Goal: Information Seeking & Learning: Learn about a topic

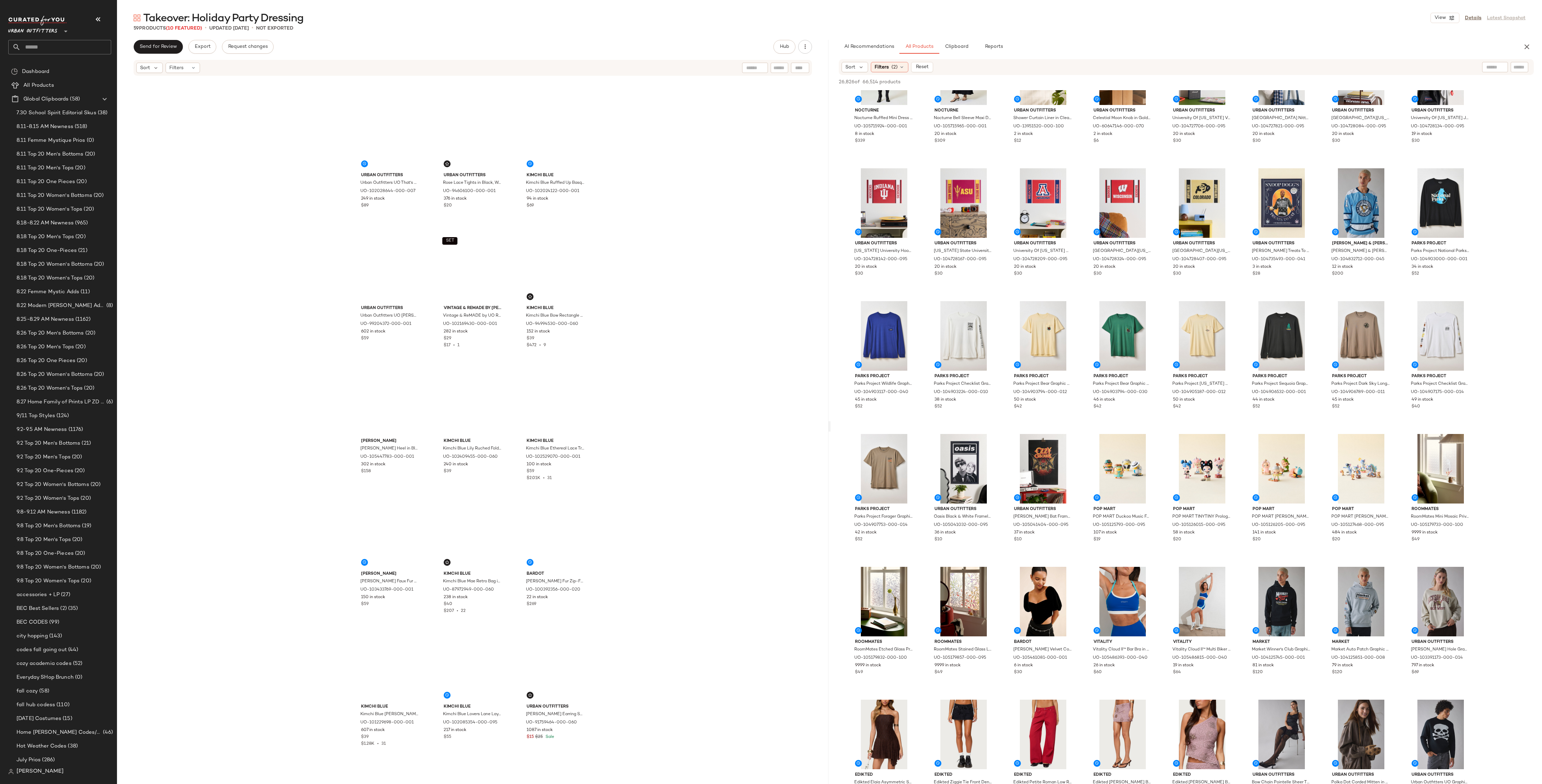
scroll to position [365, 0]
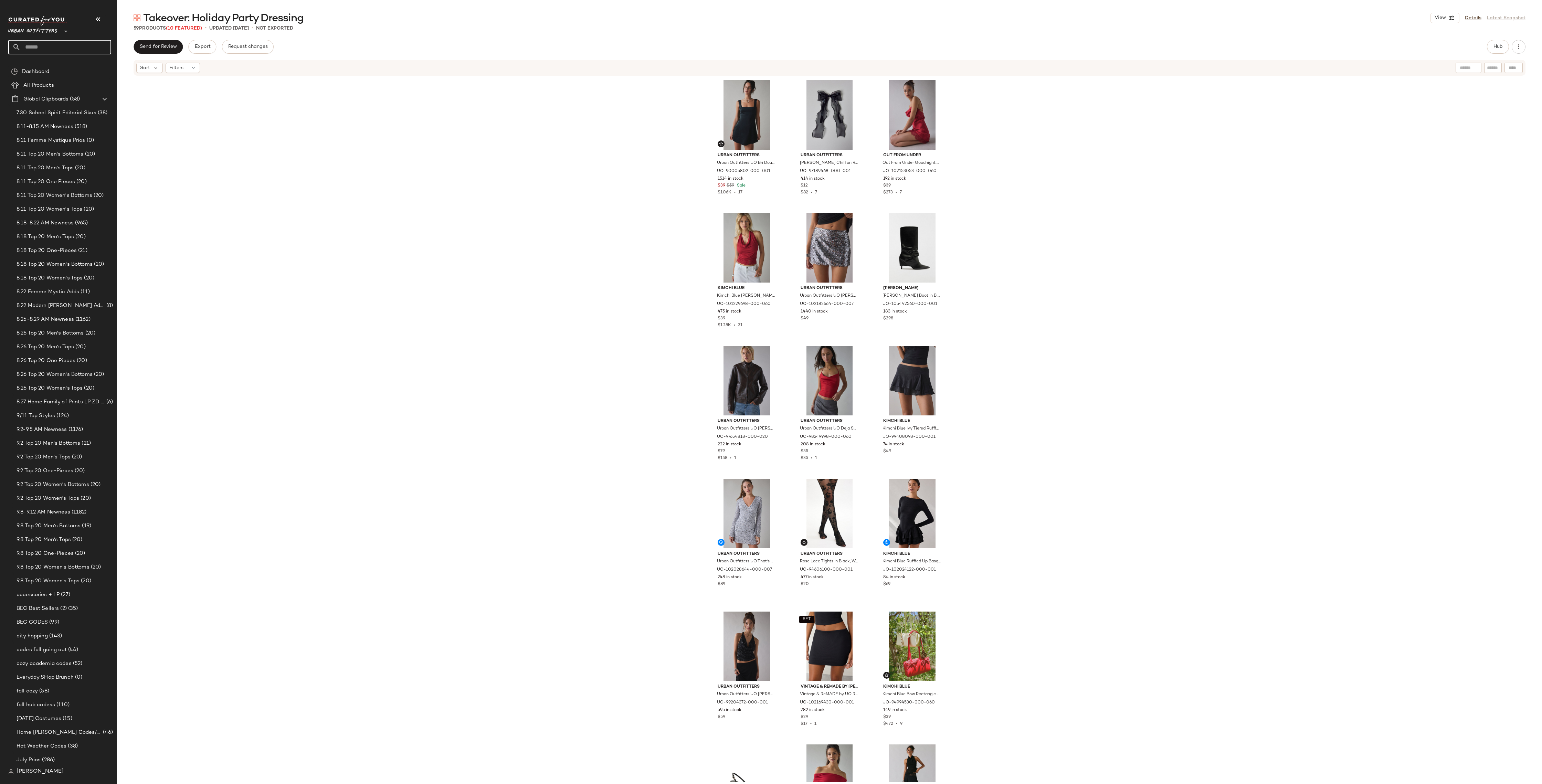
click at [63, 47] on input "text" at bounding box center [65, 47] width 90 height 14
type input "*******"
click at [45, 63] on b "Hosting" at bounding box center [41, 67] width 18 height 7
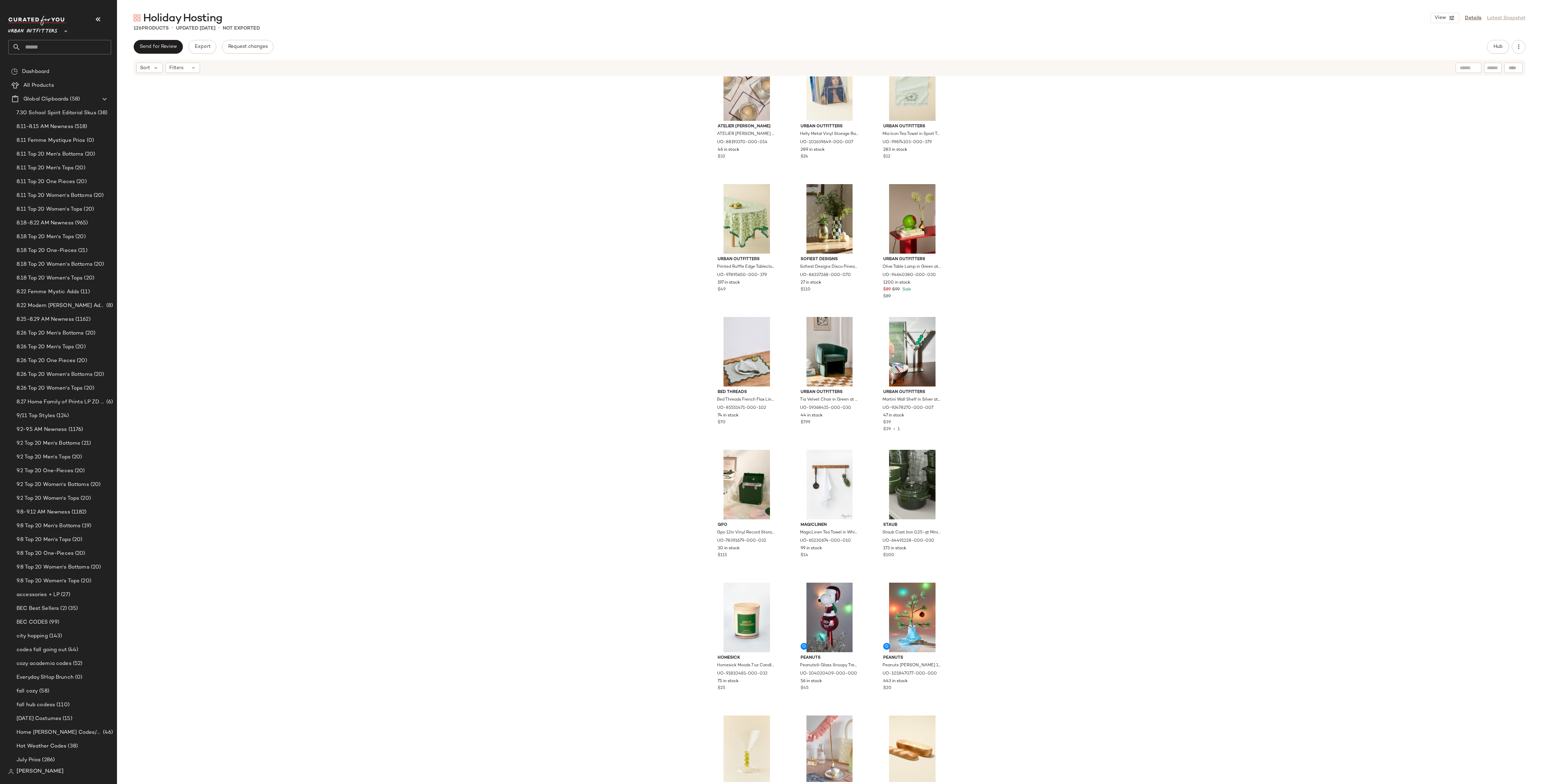
scroll to position [3229, 0]
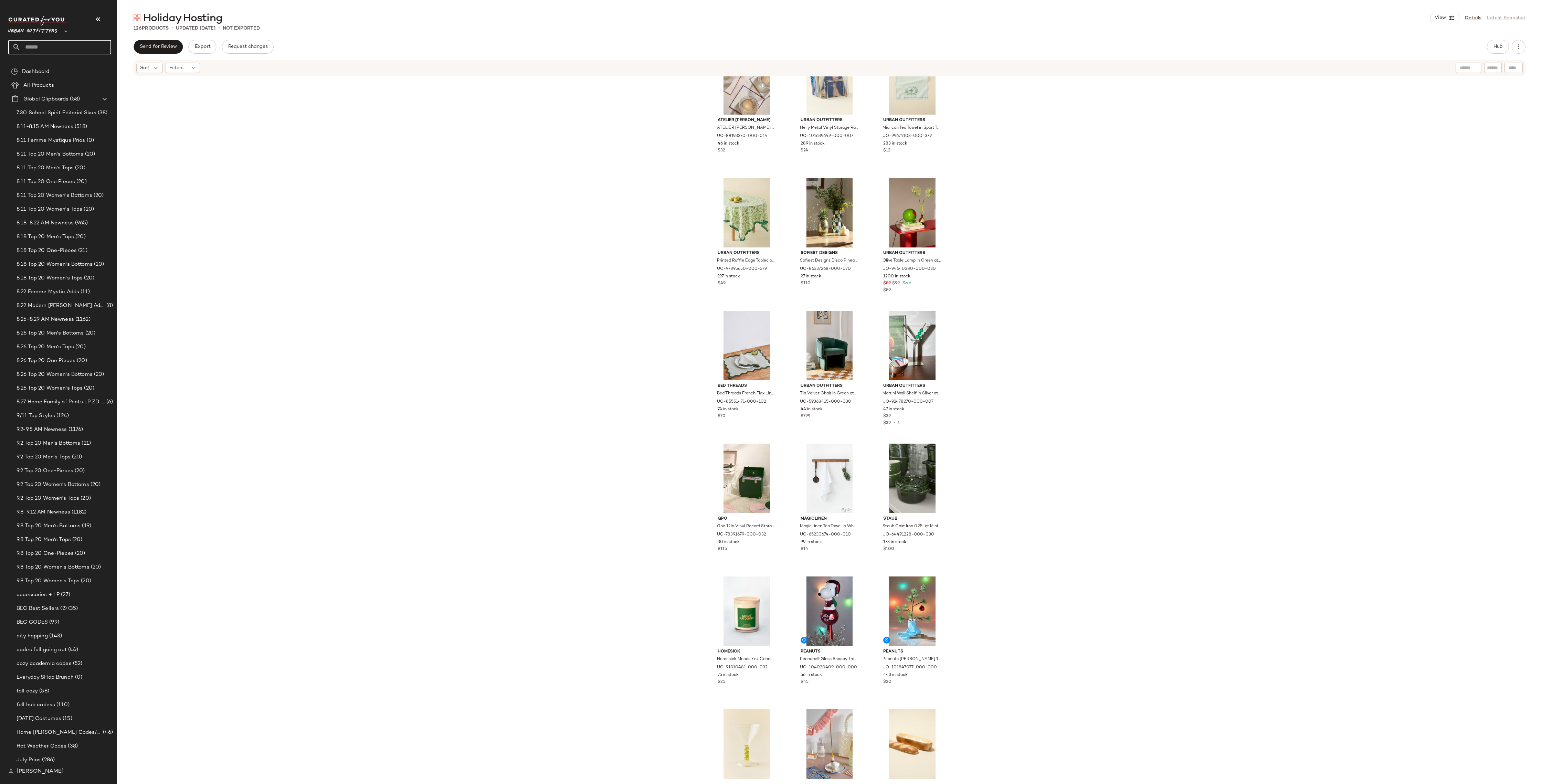
click at [45, 48] on input "text" at bounding box center [65, 47] width 90 height 14
type input "*"
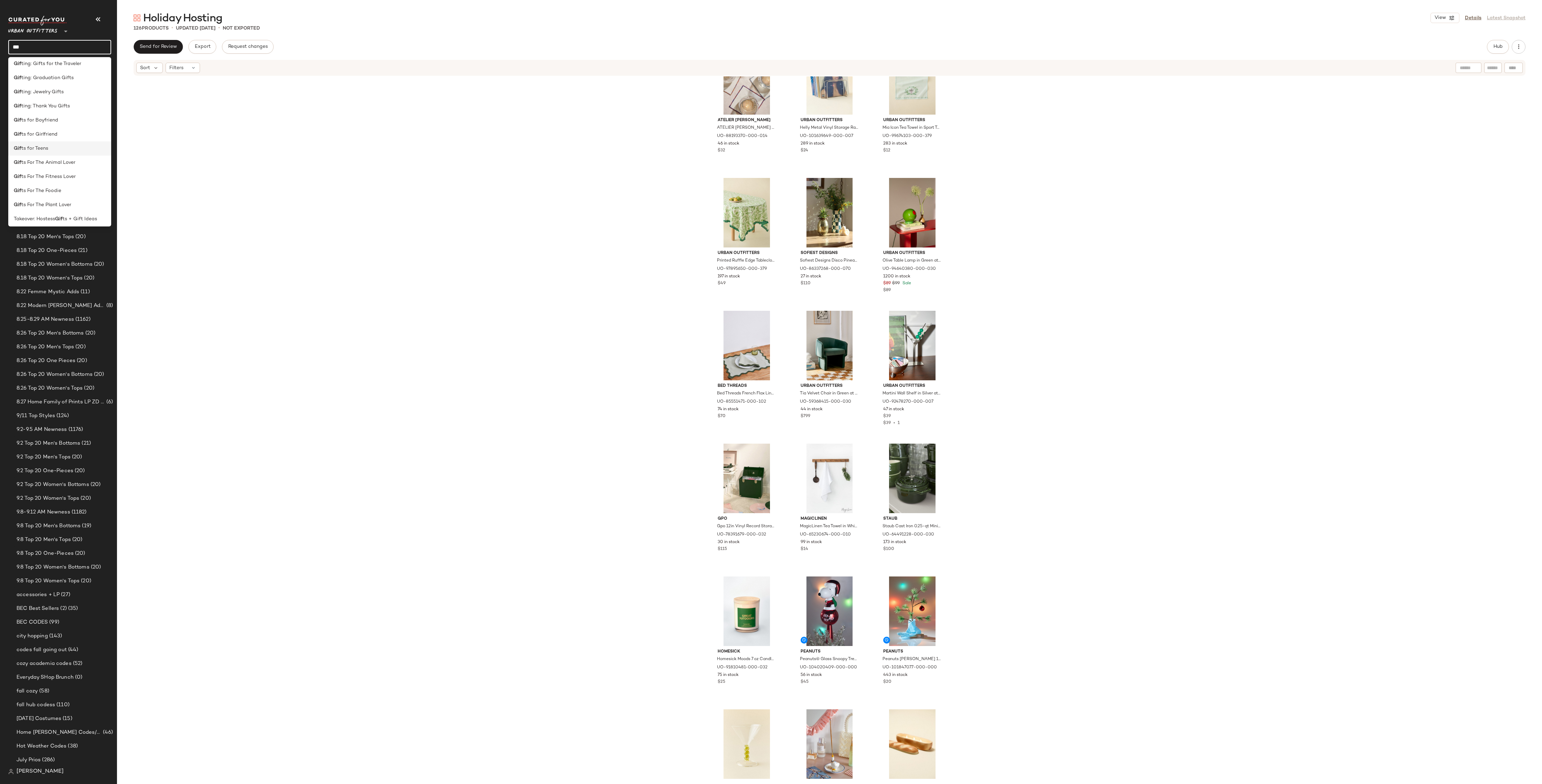
scroll to position [48, 0]
type input "***"
click at [66, 216] on span "ts + Gift Ideas" at bounding box center [80, 217] width 34 height 7
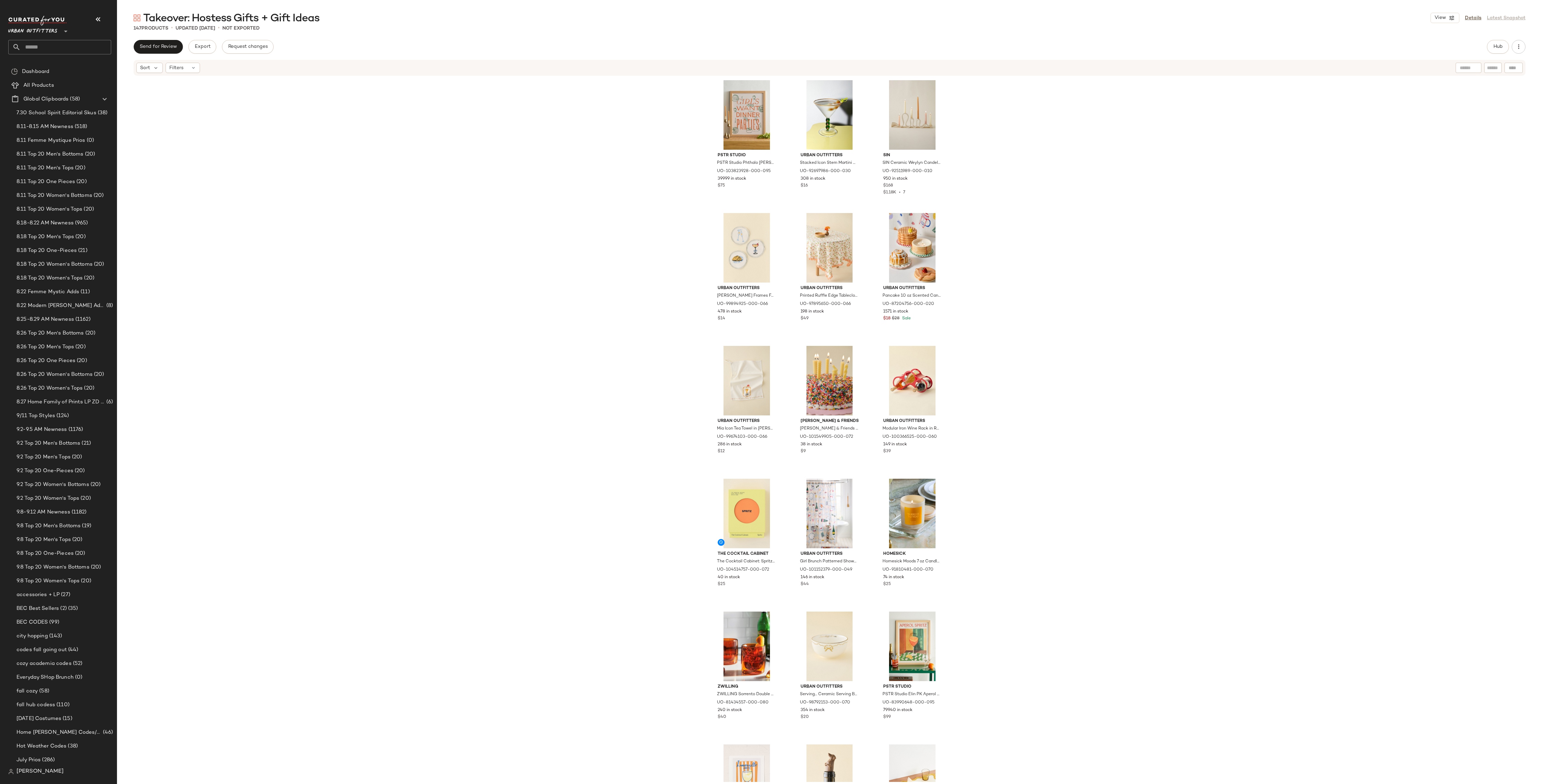
click at [57, 44] on input "text" at bounding box center [65, 47] width 90 height 14
type input "****"
click at [71, 68] on div "Gifts For The Food ie" at bounding box center [60, 67] width 92 height 7
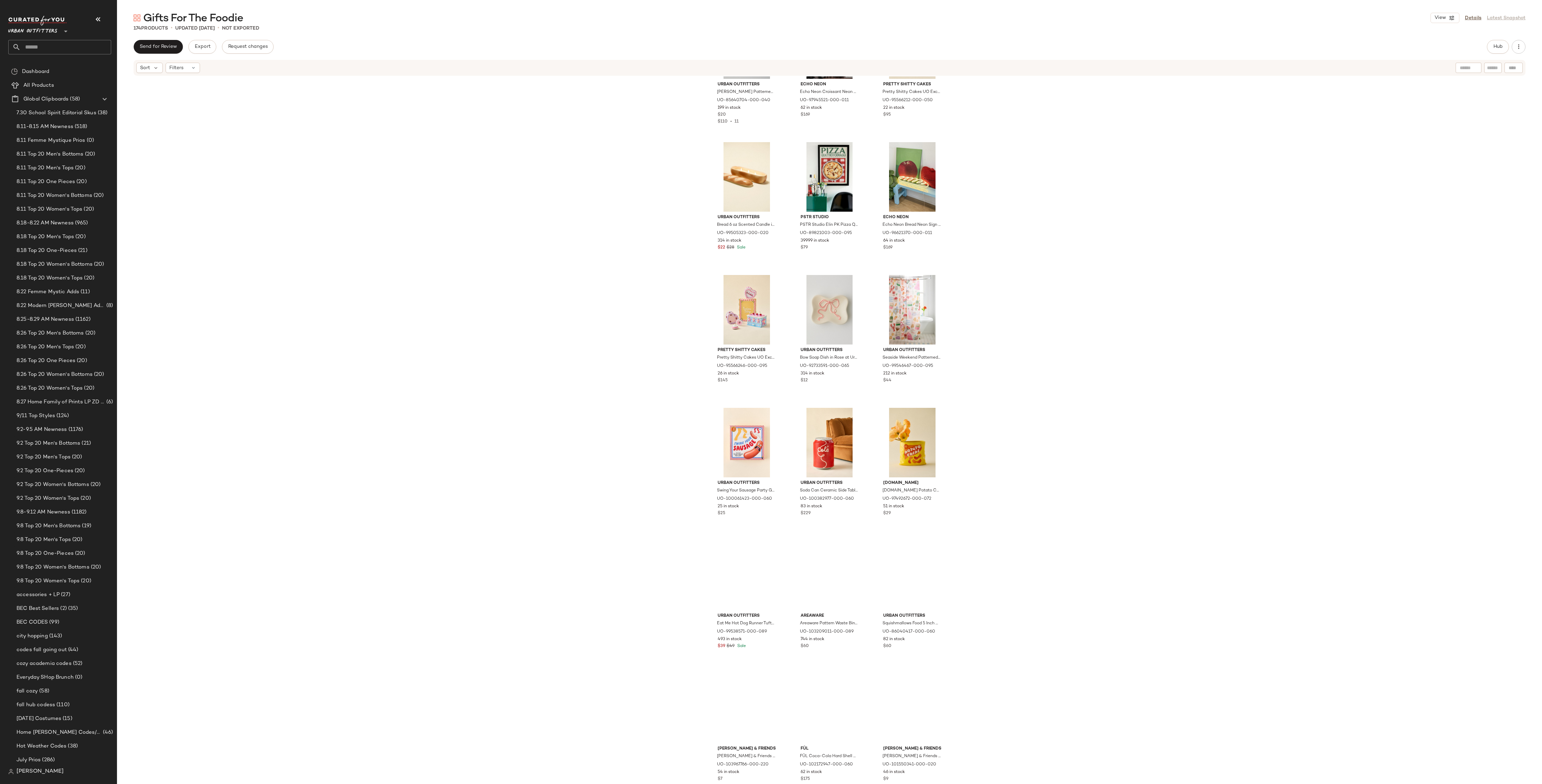
scroll to position [7000, 0]
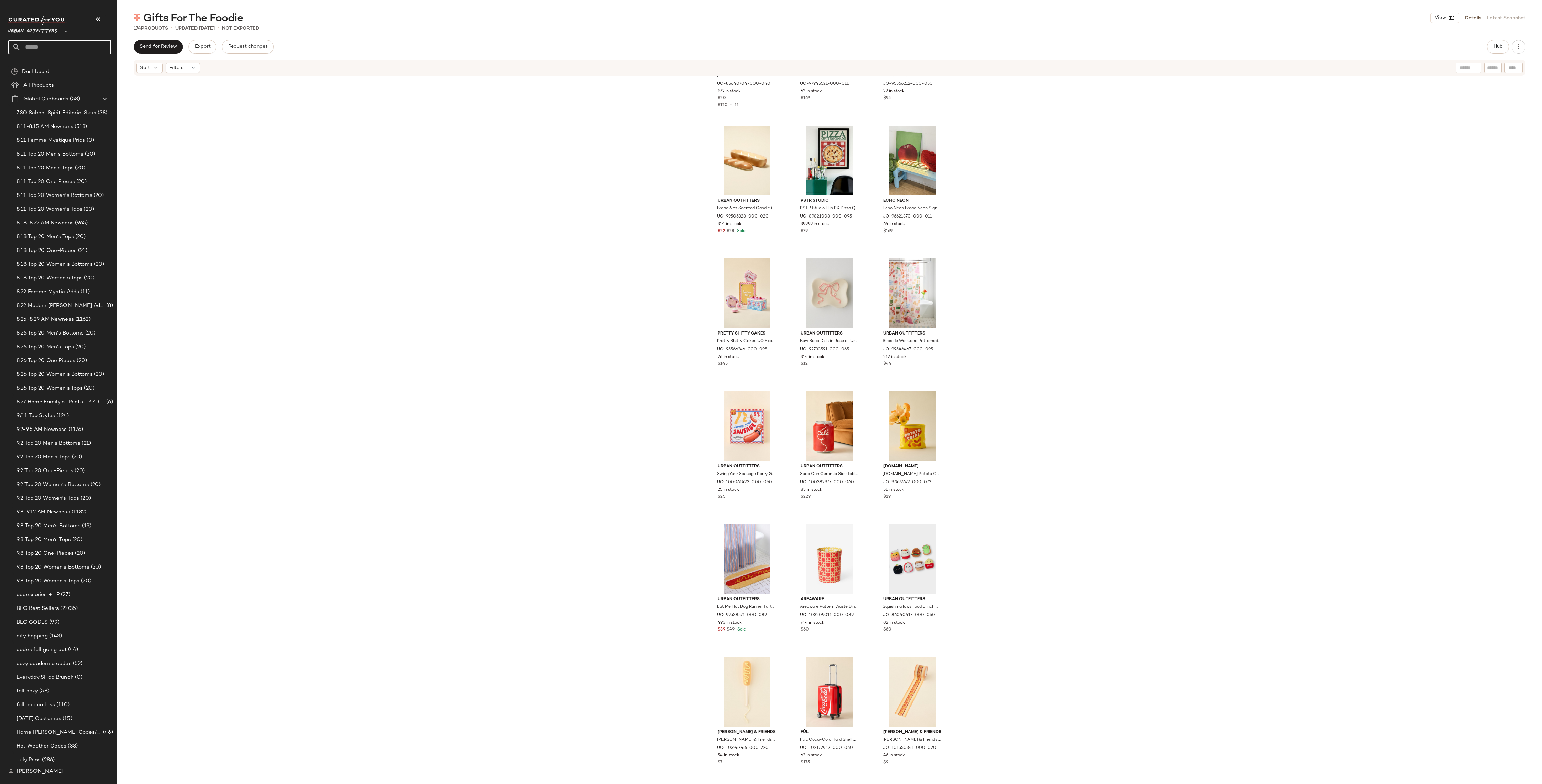
click at [75, 47] on input "text" at bounding box center [65, 47] width 90 height 14
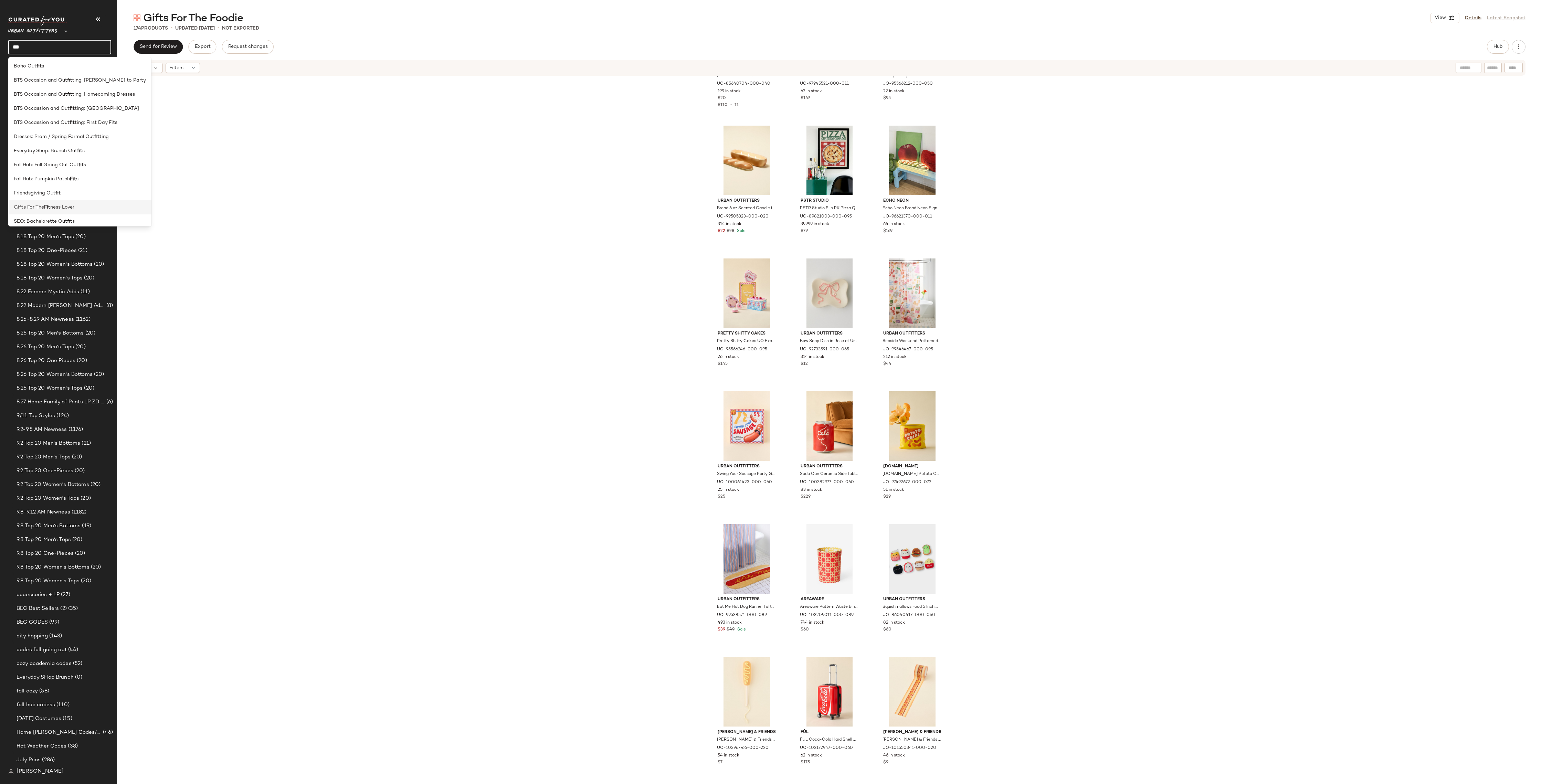
type input "***"
click at [67, 203] on span "ness Lover" at bounding box center [62, 206] width 24 height 7
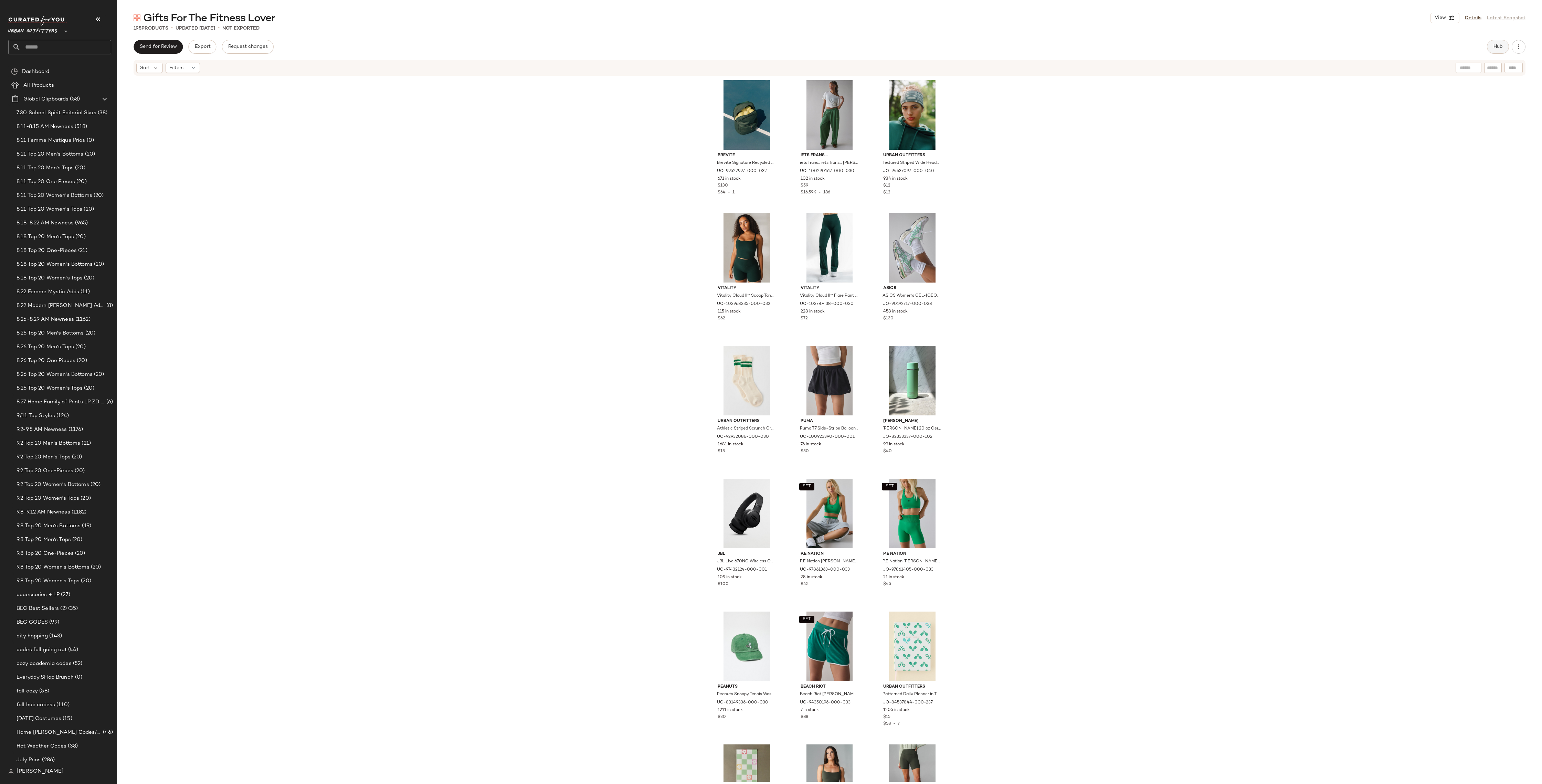
click at [1499, 43] on button "Hub" at bounding box center [1498, 47] width 22 height 14
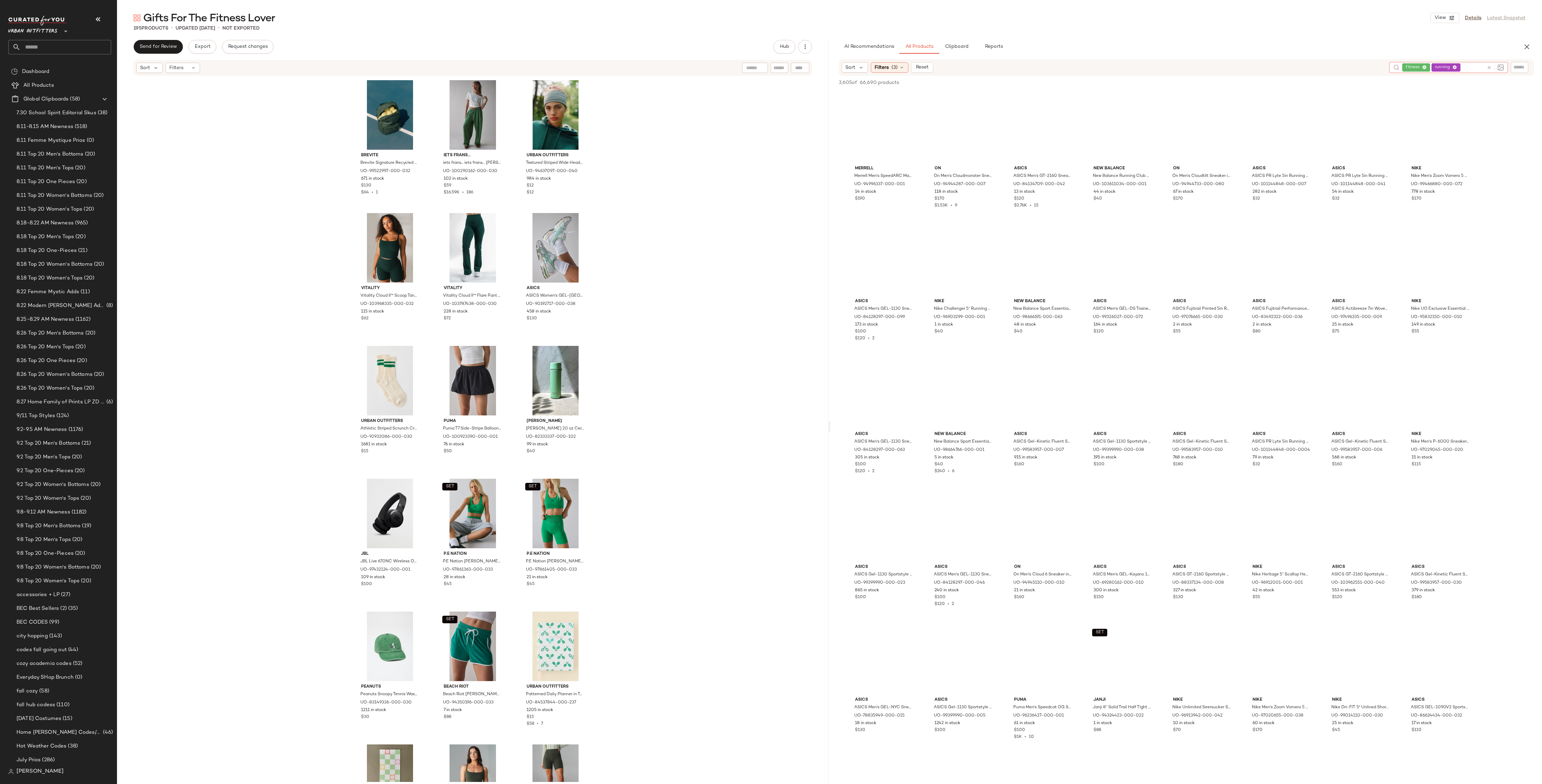
click at [1488, 66] on icon at bounding box center [1489, 68] width 5 height 5
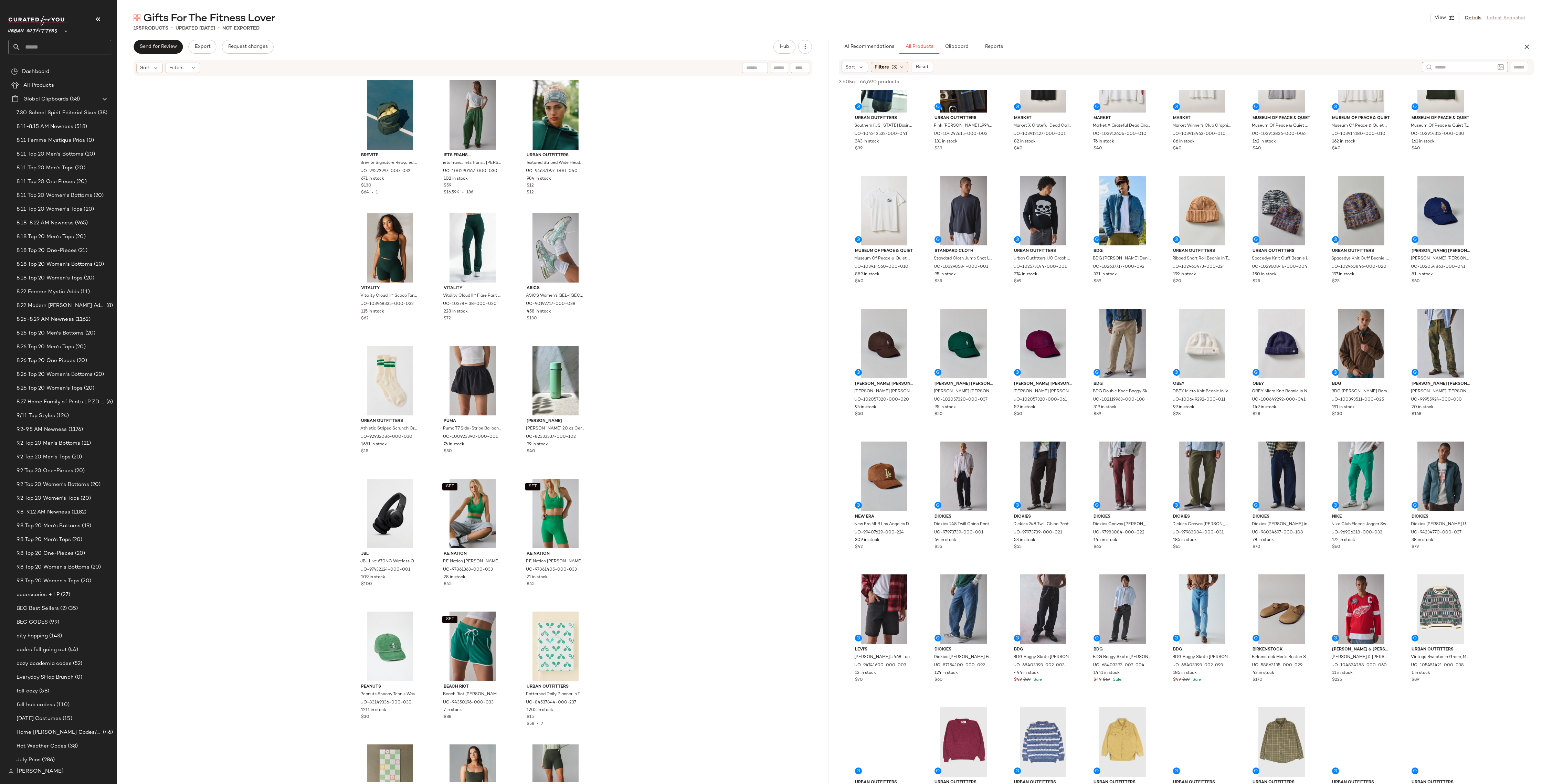
scroll to position [2048, 0]
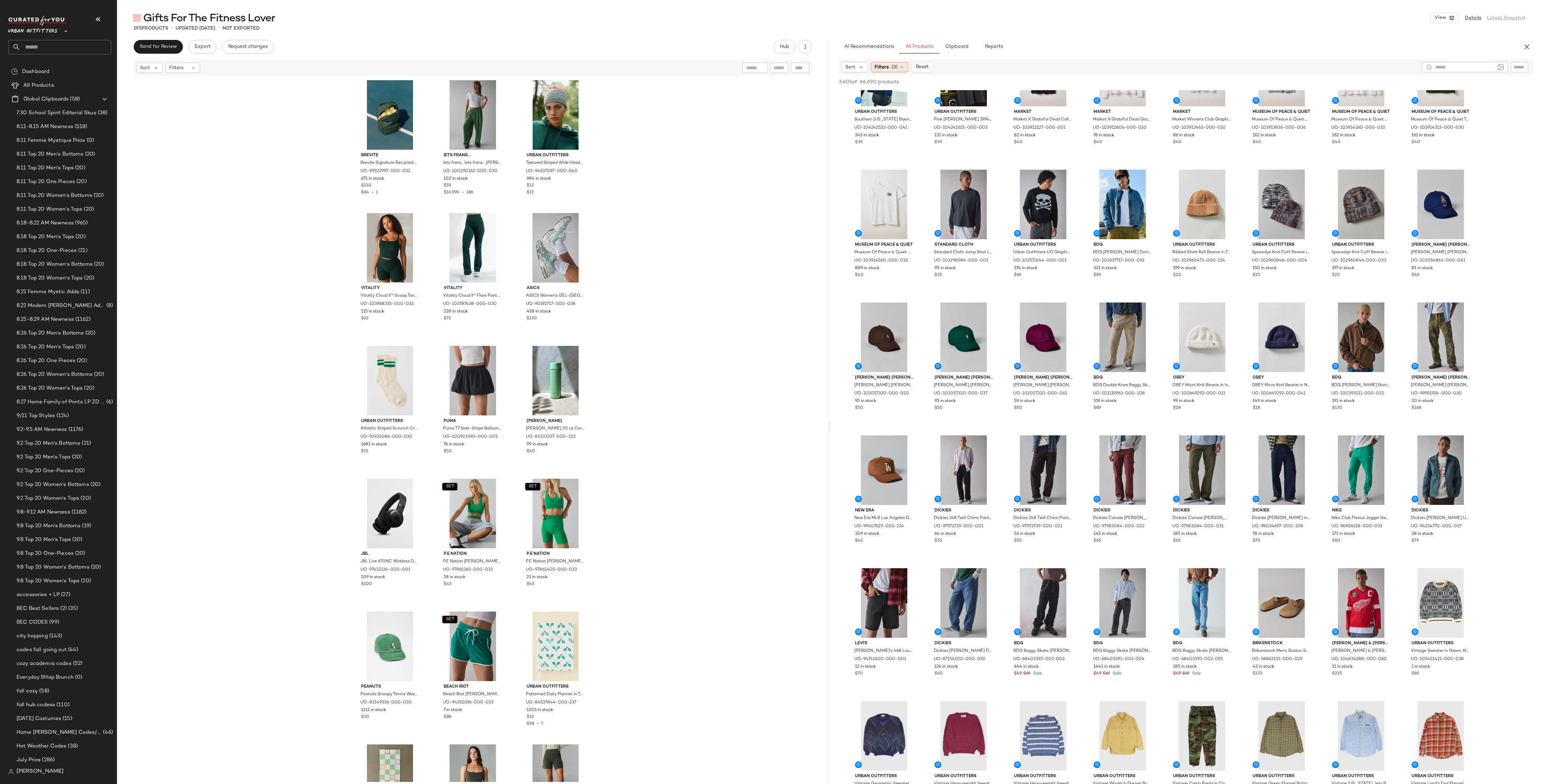
click at [885, 68] on span "Filters" at bounding box center [882, 67] width 14 height 7
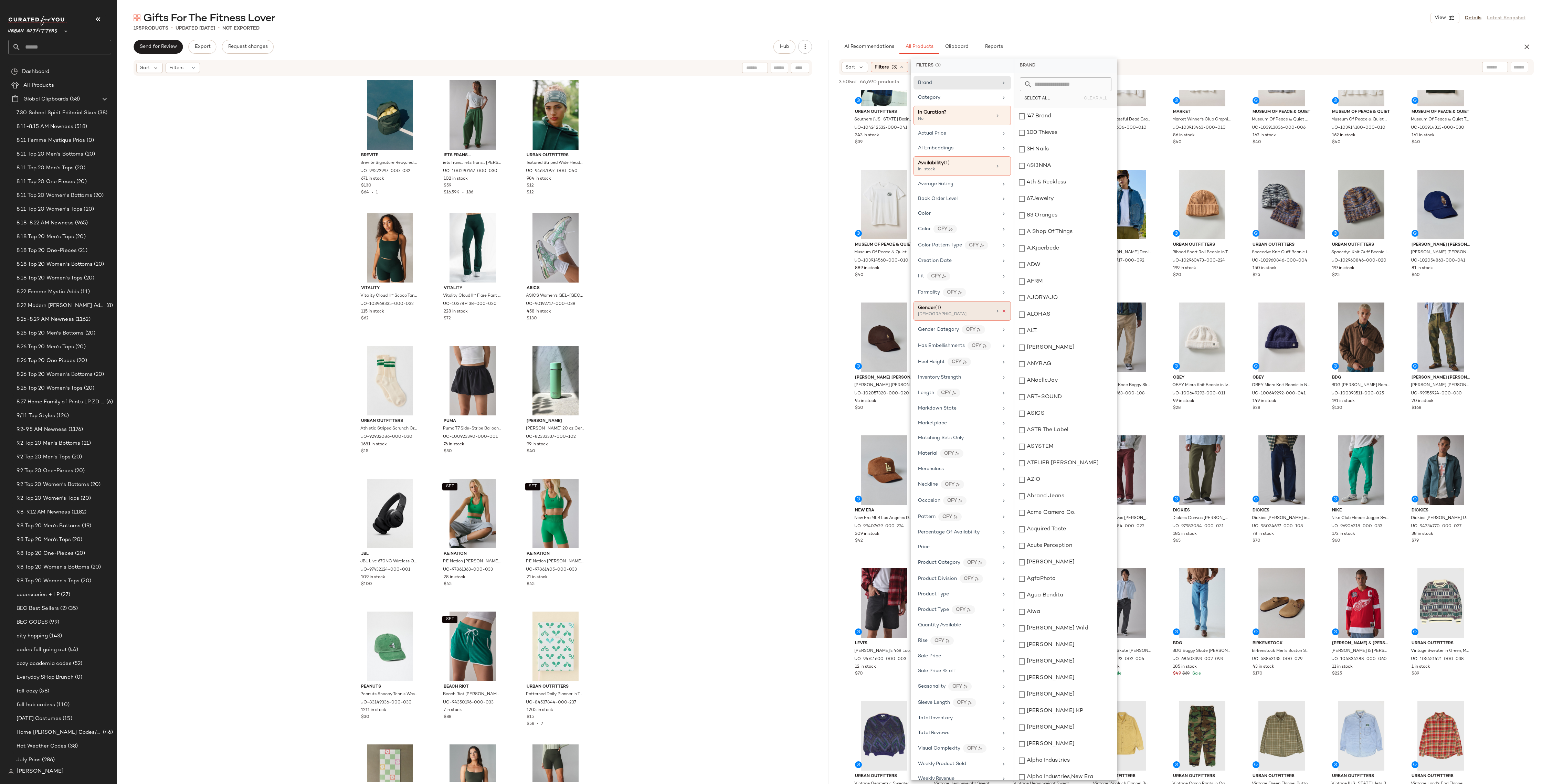
click at [1001, 310] on icon at bounding box center [1004, 311] width 5 height 5
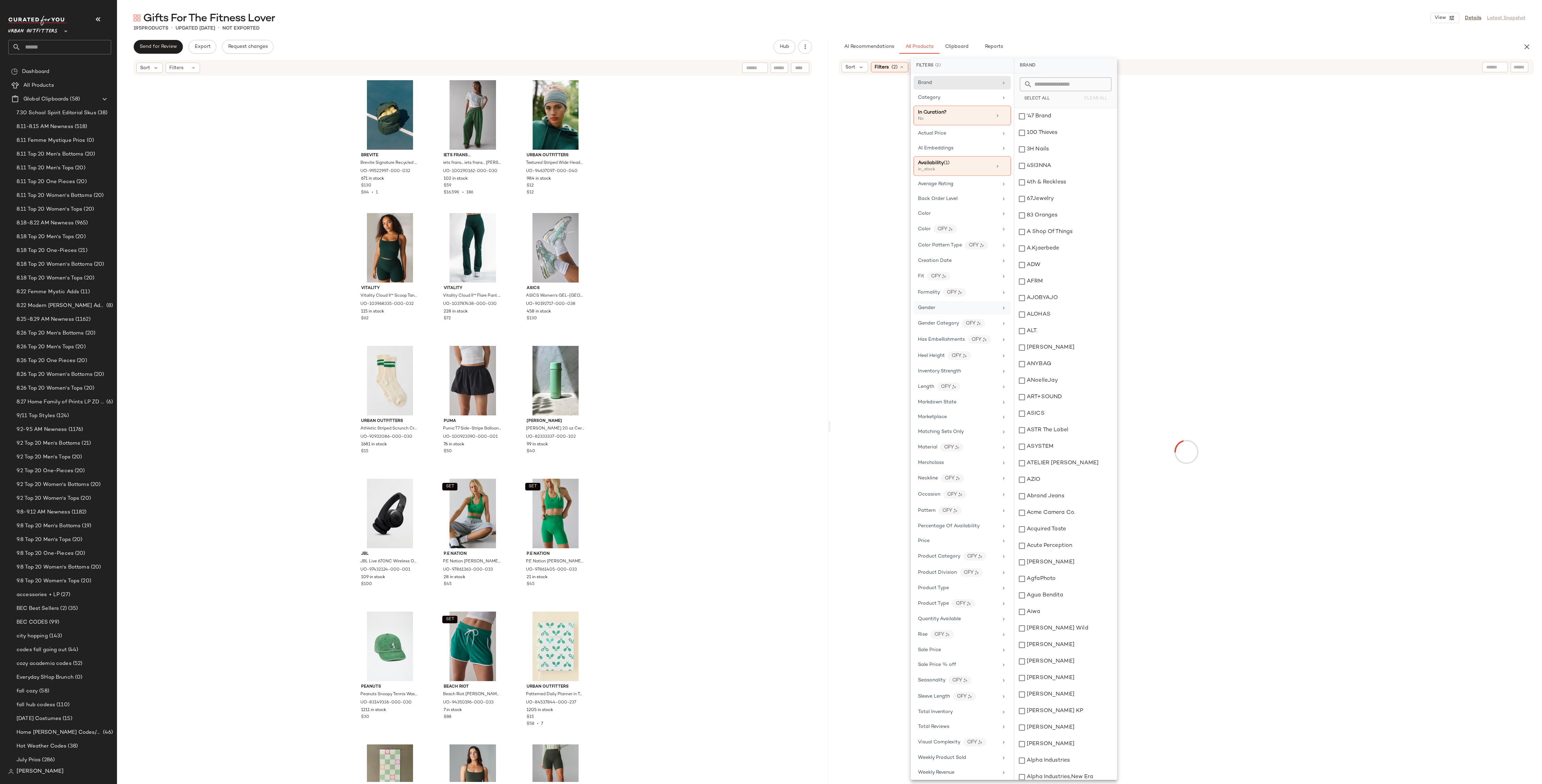
click at [699, 102] on div "Brevite Brevite Signature Recycled Backpack in Jade Green at Urban Outfitters U…" at bounding box center [472, 429] width 712 height 706
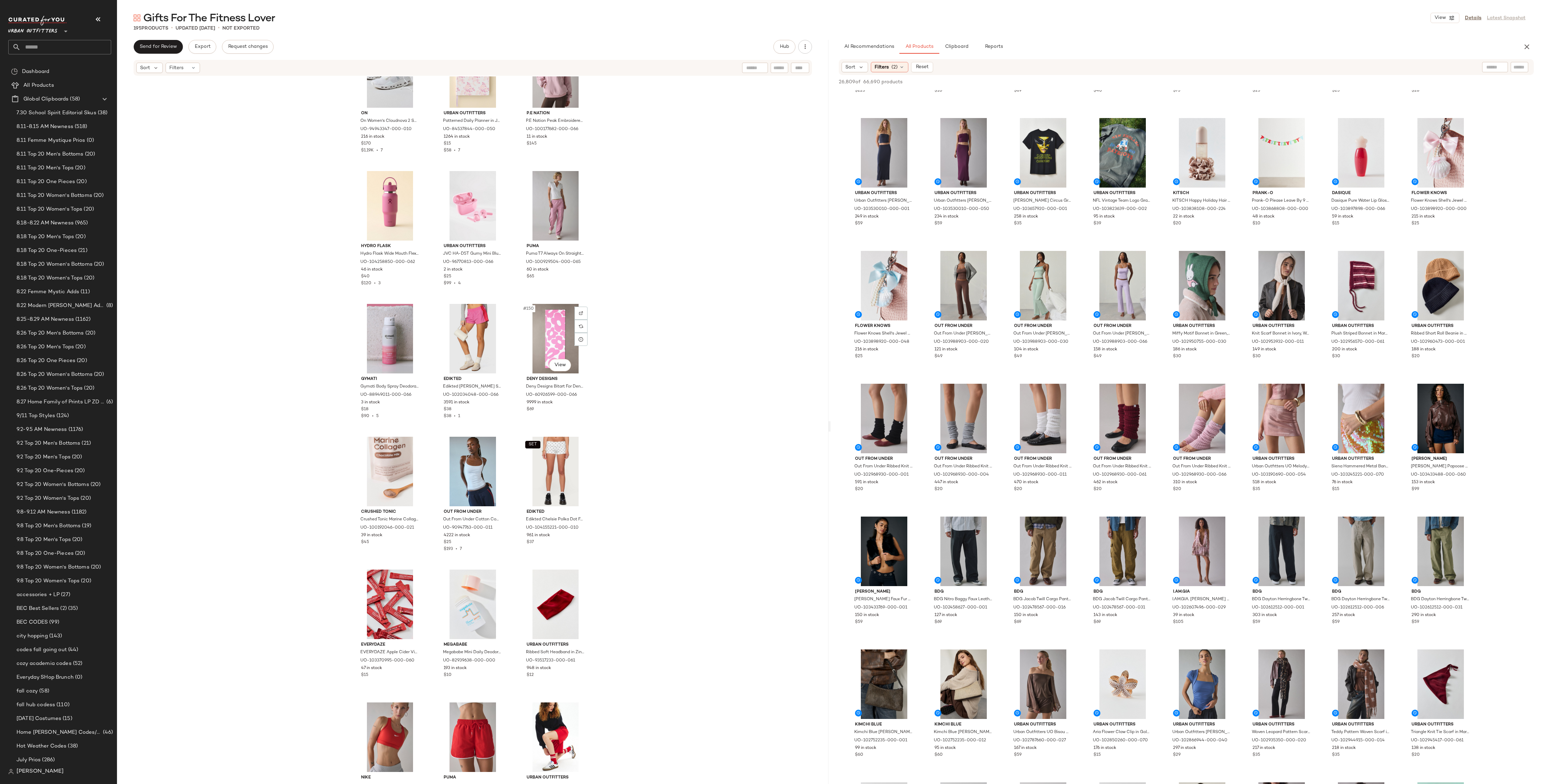
scroll to position [6273, 0]
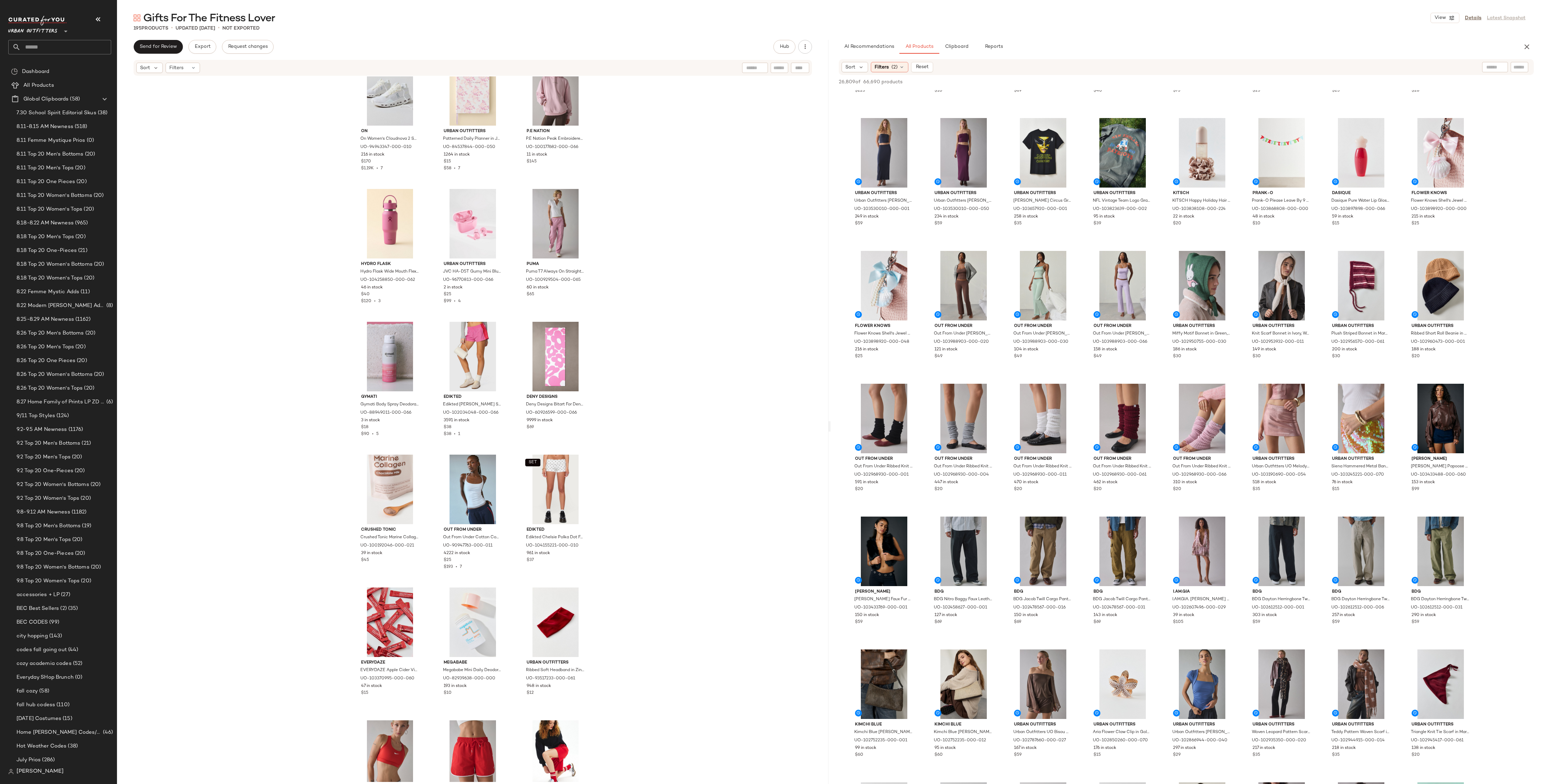
click at [62, 49] on input "text" at bounding box center [65, 47] width 90 height 14
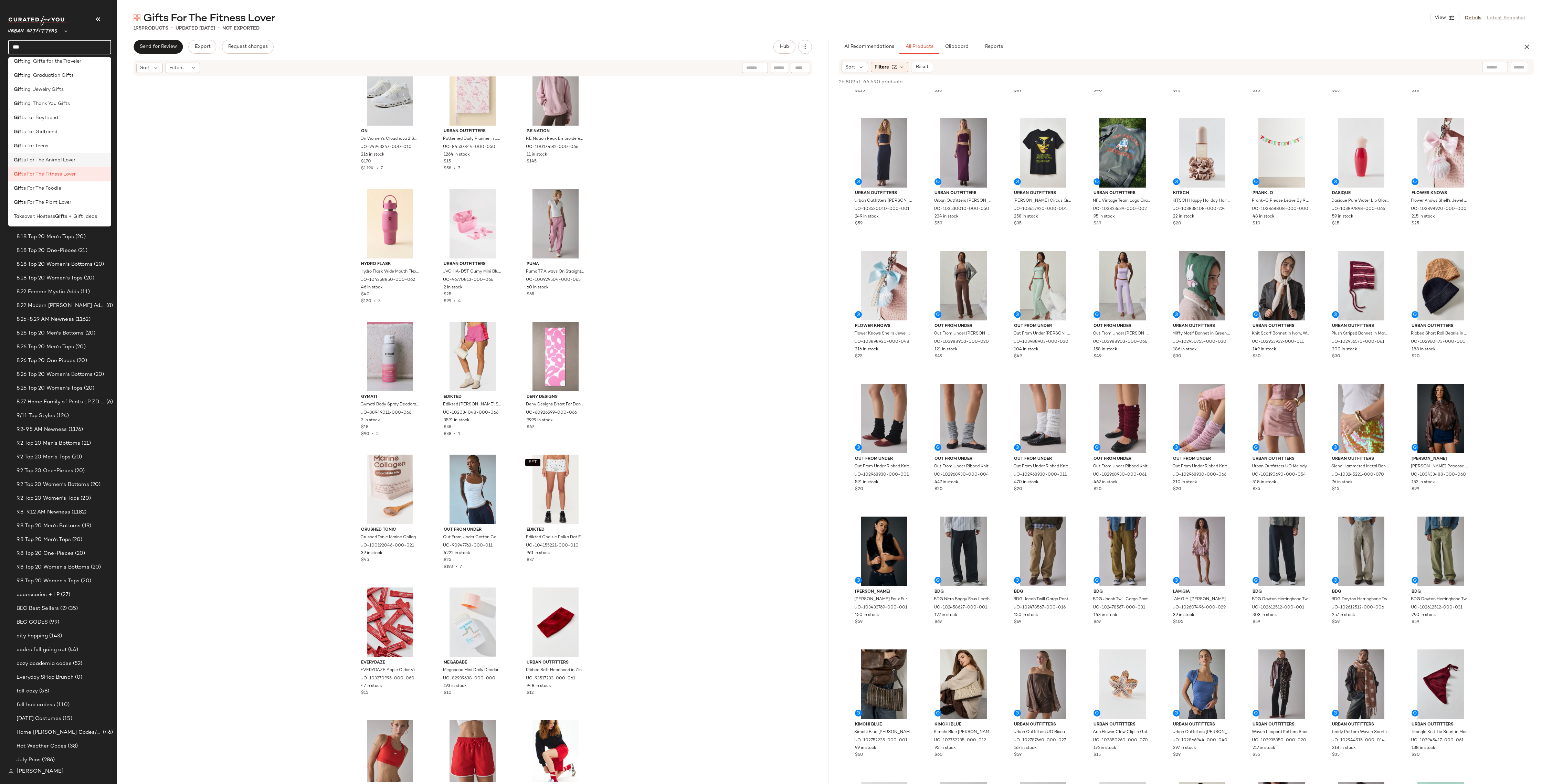
scroll to position [47, 0]
type input "***"
click at [69, 202] on span "ts For The Plant Lover" at bounding box center [46, 203] width 50 height 7
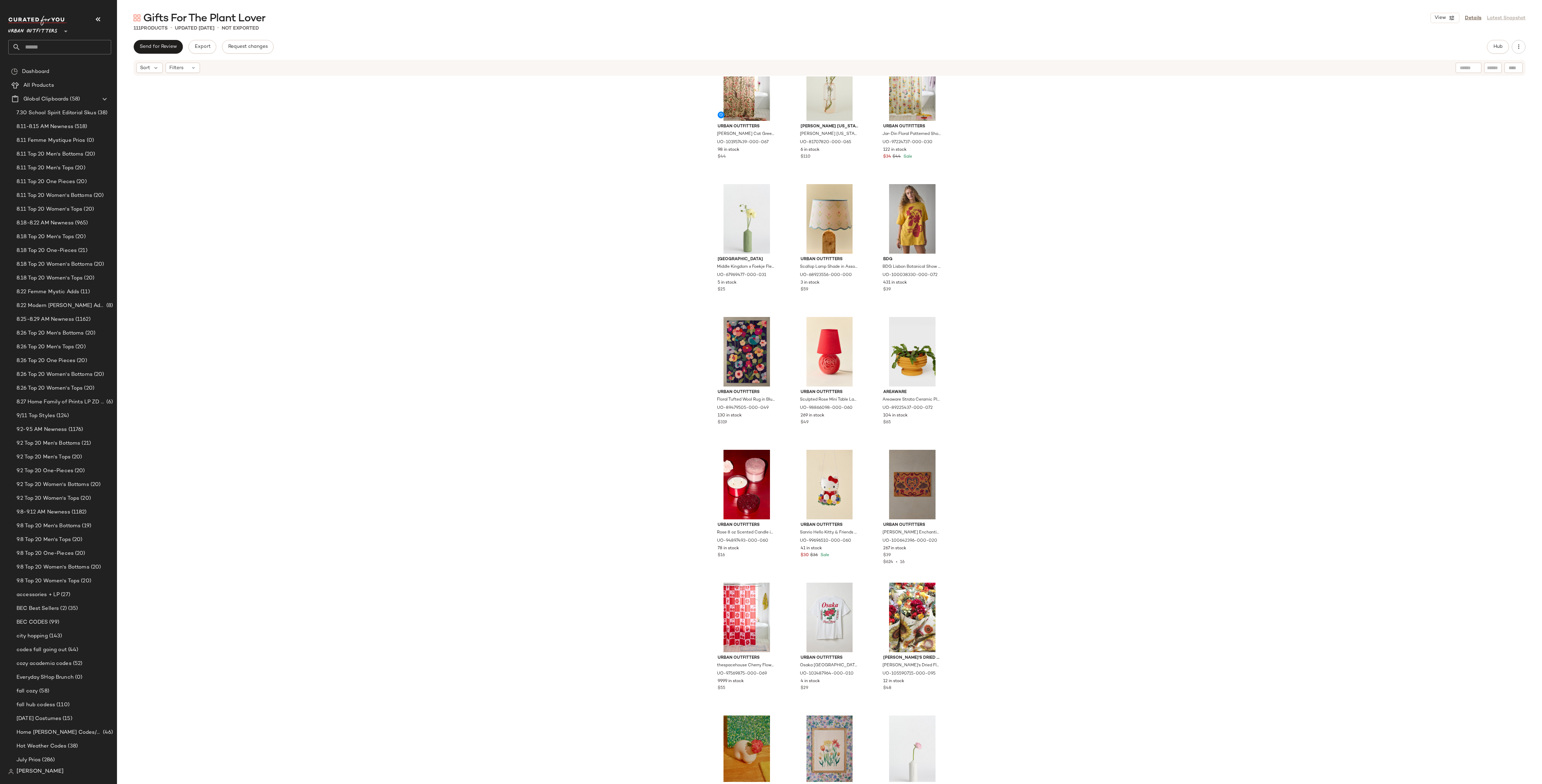
scroll to position [4211, 0]
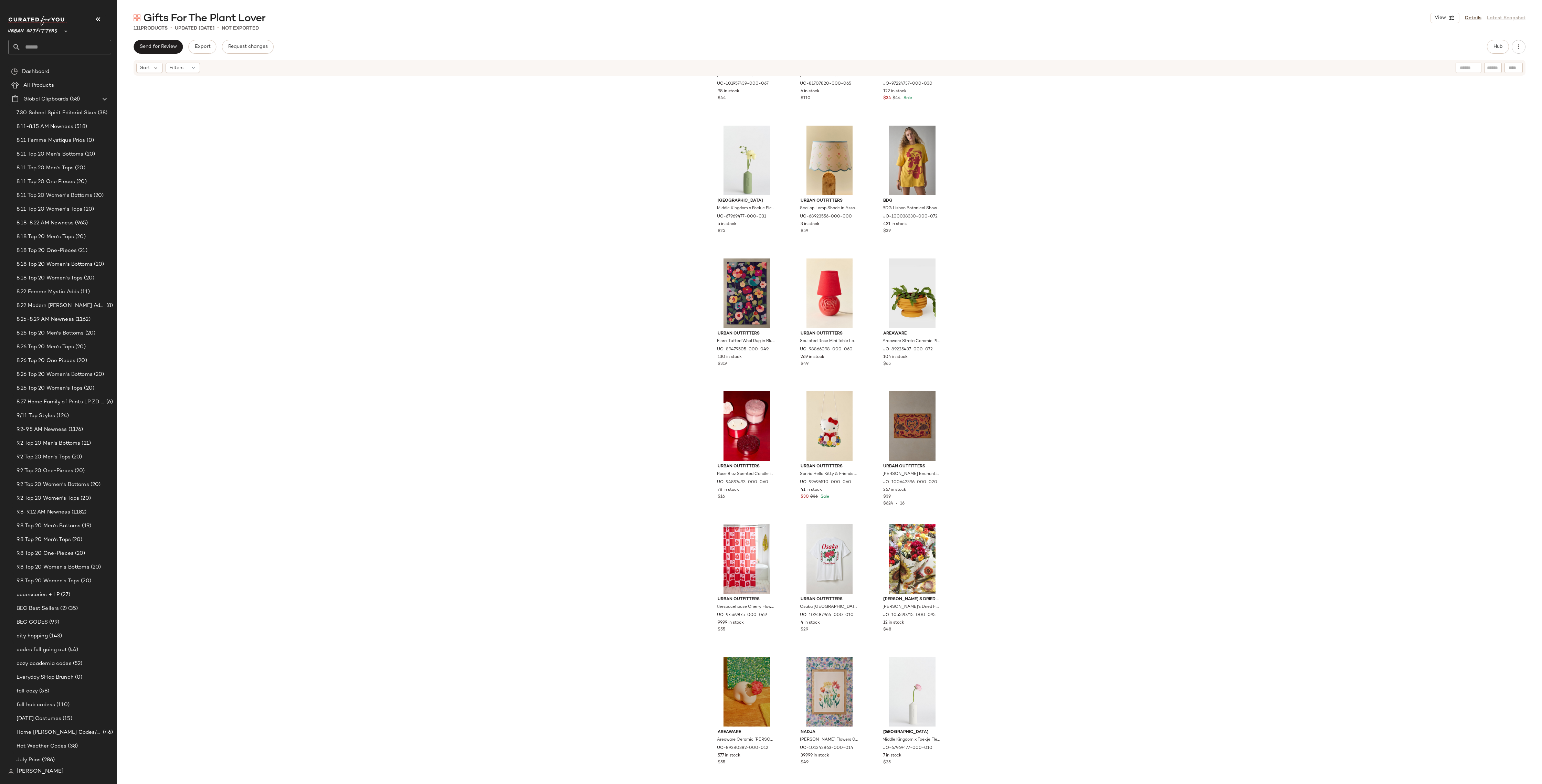
click at [75, 41] on input "text" at bounding box center [65, 47] width 90 height 14
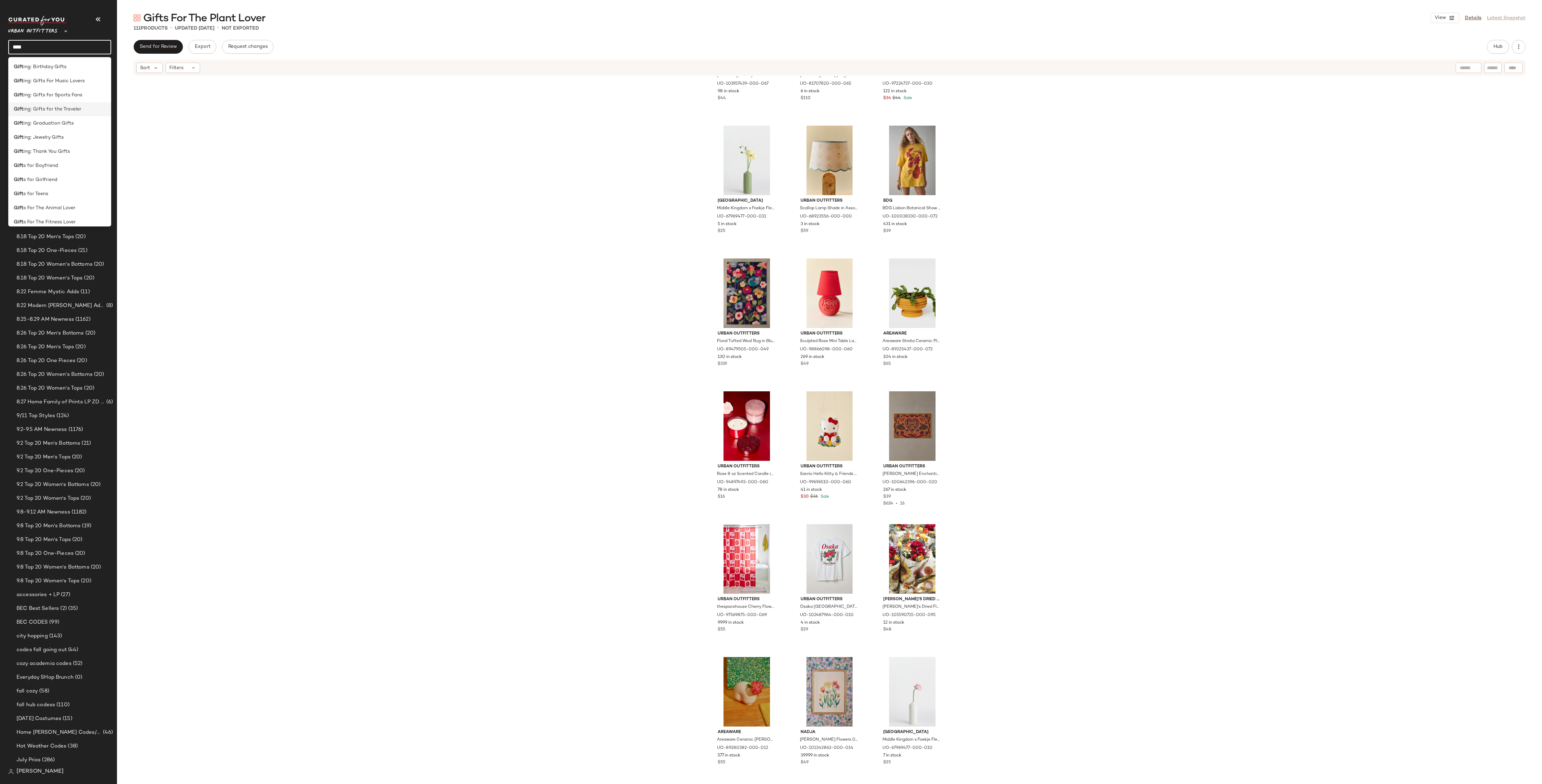
type input "****"
click at [67, 110] on span "ing: Gifts for the Traveler" at bounding box center [52, 110] width 58 height 7
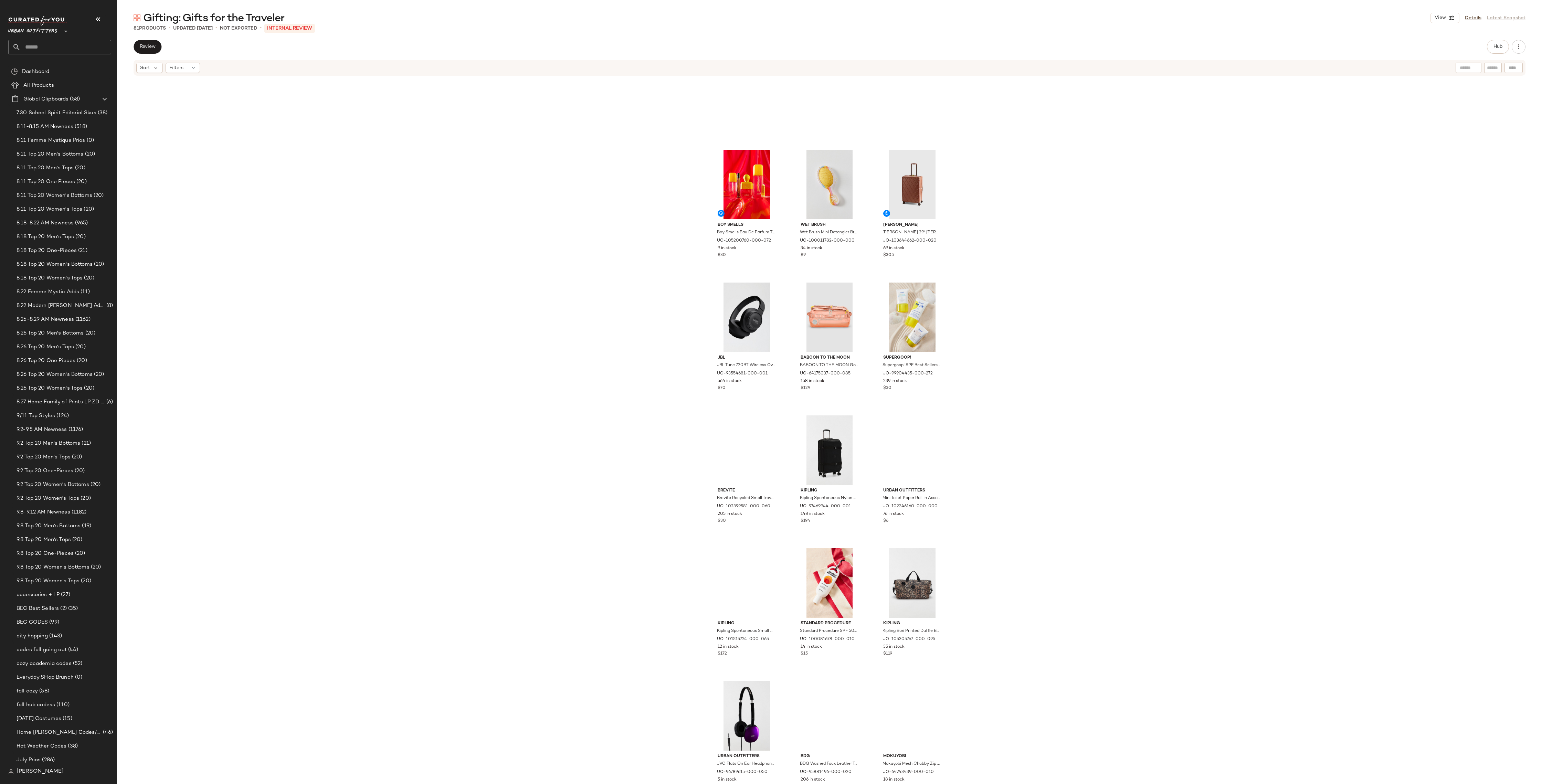
scroll to position [2882, 0]
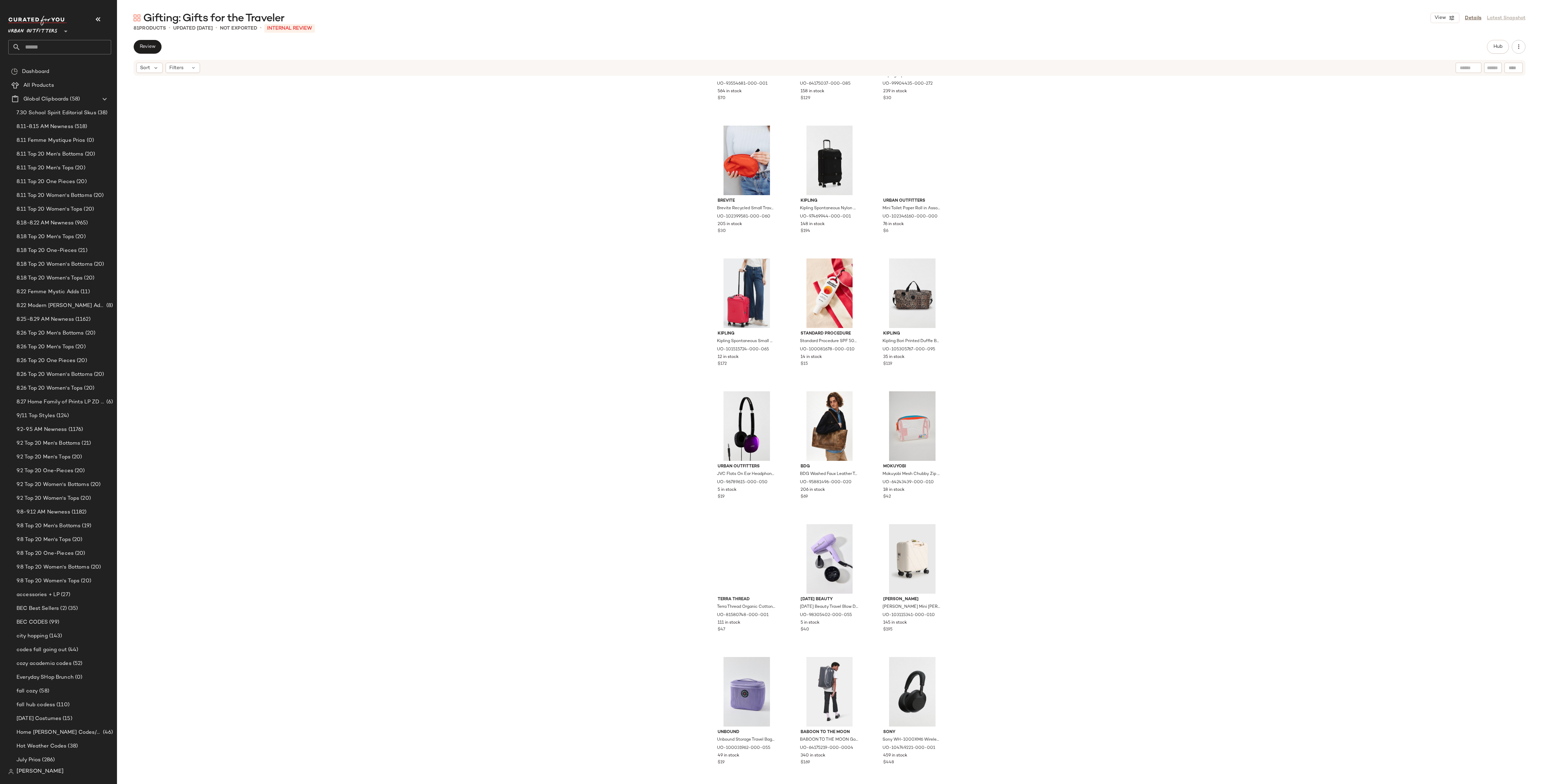
click at [67, 48] on input "text" at bounding box center [65, 47] width 90 height 14
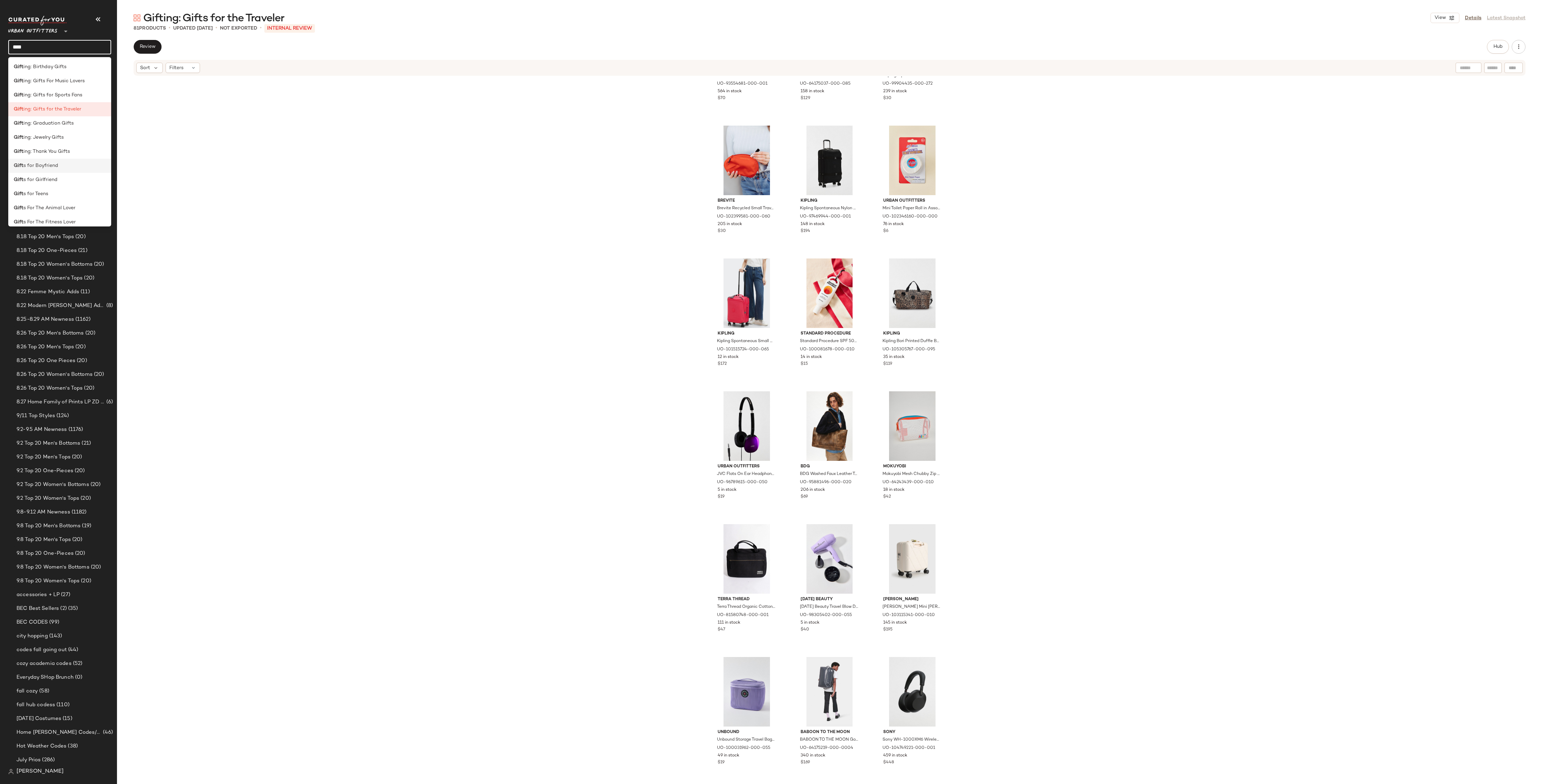
type input "****"
click at [68, 163] on div "Gift s for Boyfriend" at bounding box center [60, 166] width 92 height 7
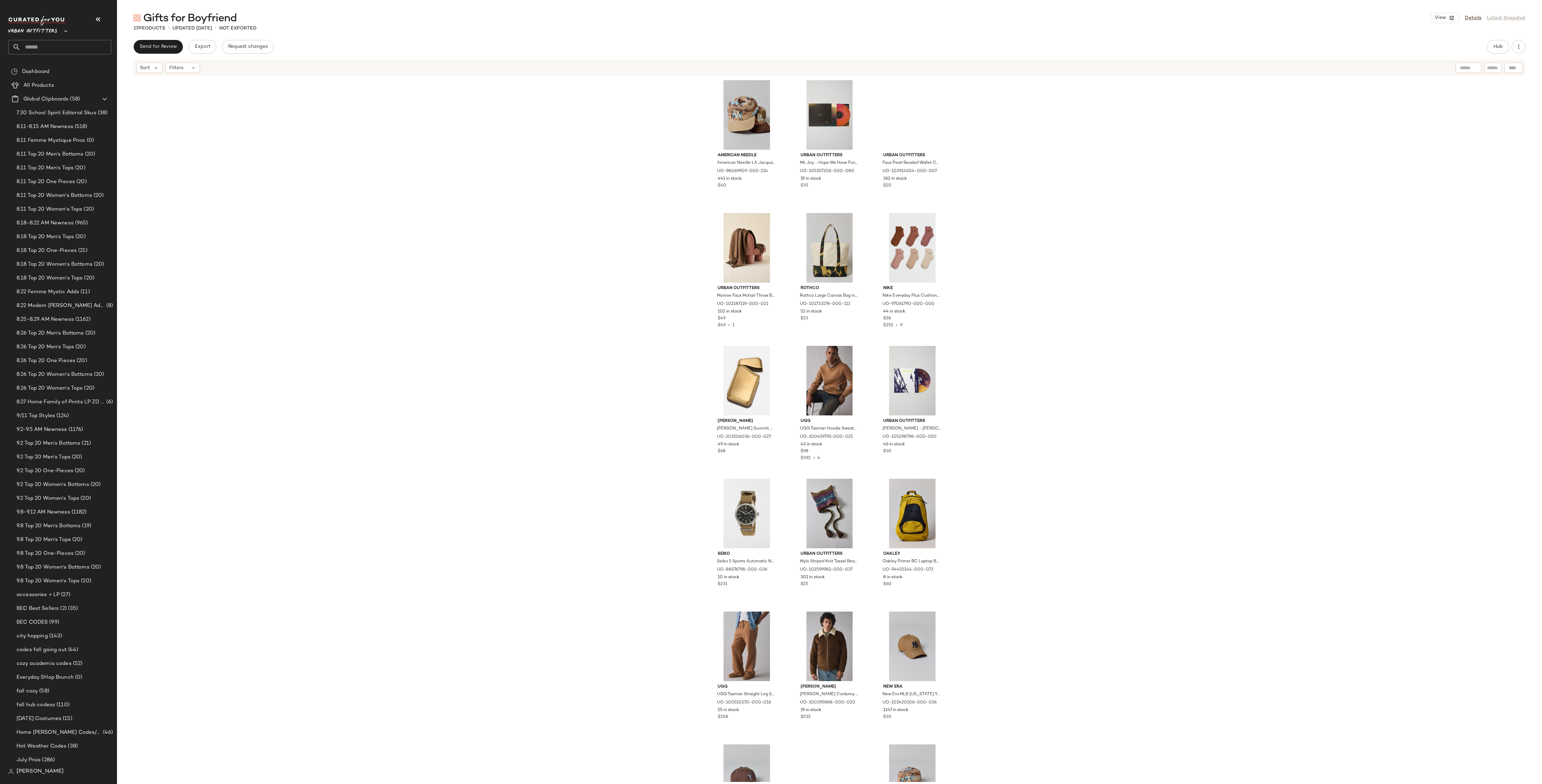
scroll to position [87, 0]
